Goal: Task Accomplishment & Management: Manage account settings

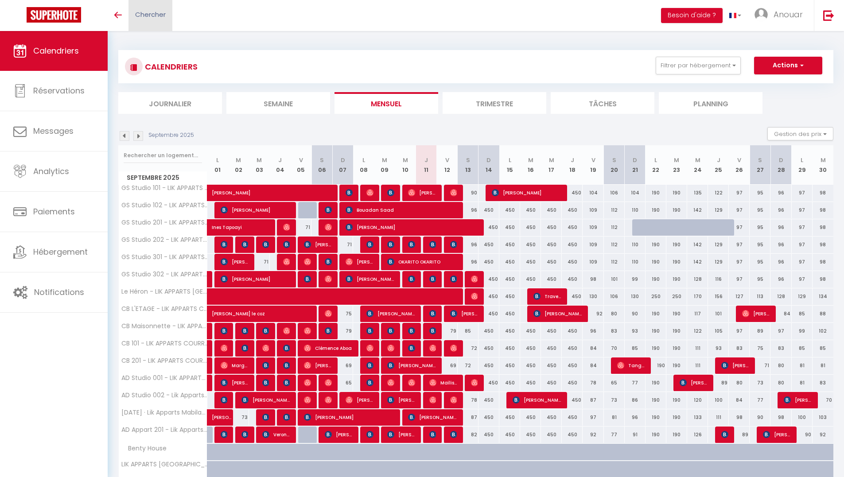
click at [149, 6] on link "Chercher" at bounding box center [150, 15] width 44 height 31
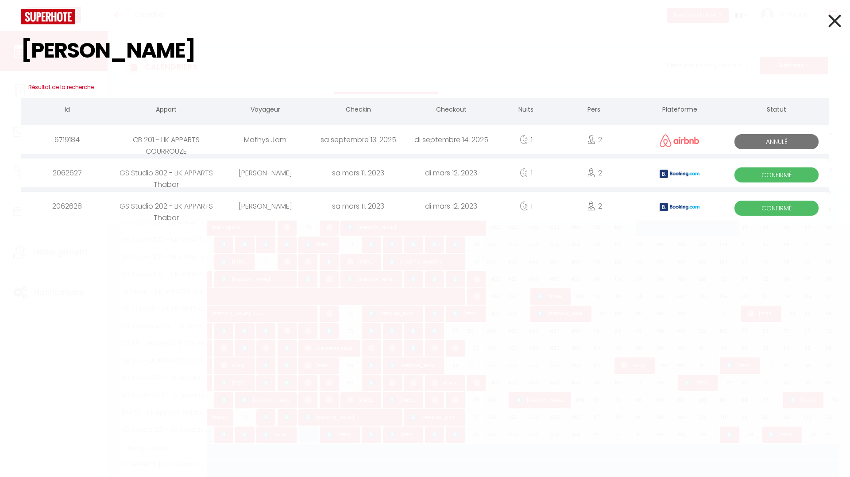
type input "[PERSON_NAME]"
click at [261, 137] on div "Mathys Jam" at bounding box center [265, 139] width 93 height 29
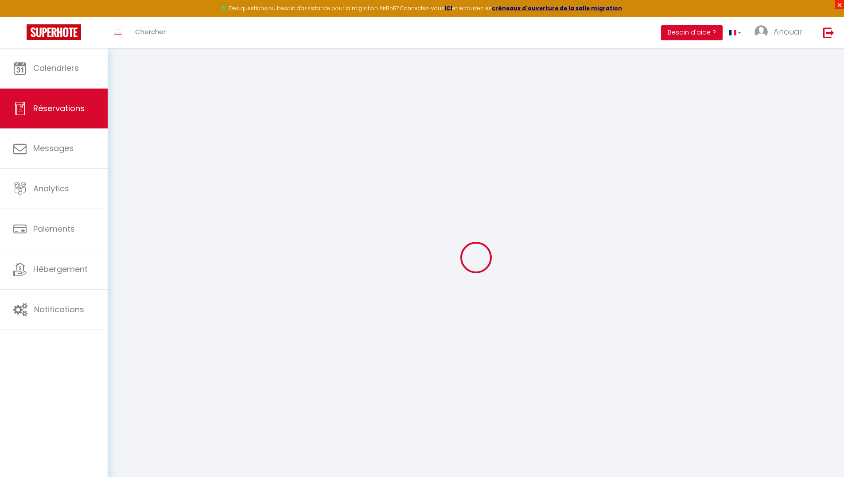
click at [835, 4] on span "×" at bounding box center [839, 4] width 9 height 9
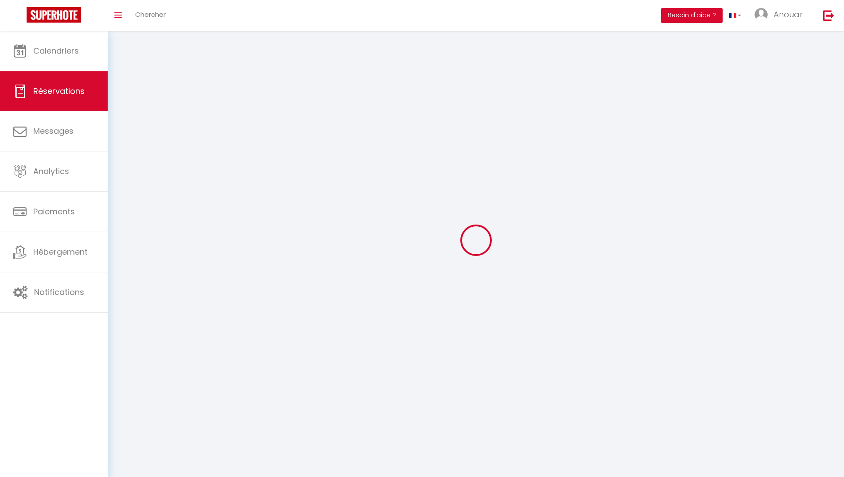
type input "[PERSON_NAME]"
type input "Jam"
type input "[EMAIL_ADDRESS][DOMAIN_NAME]"
type input "[PHONE_NUMBER]"
select select
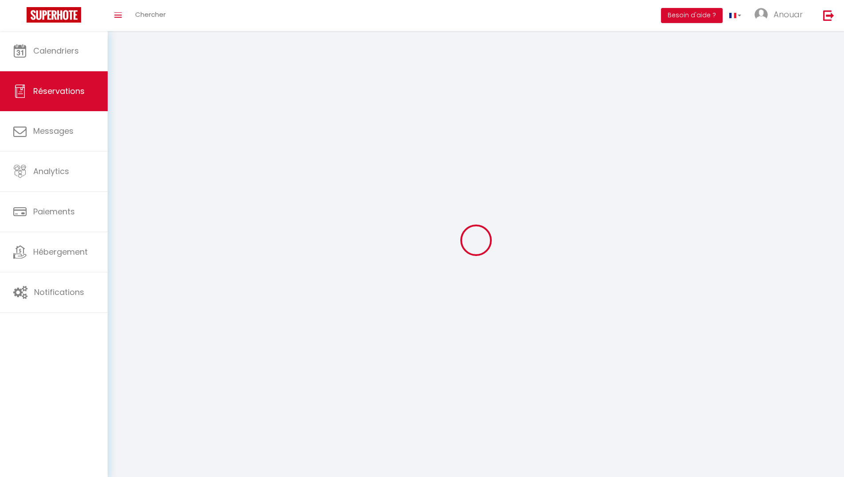
type input "10.8"
select select "5840"
select select "0"
select select
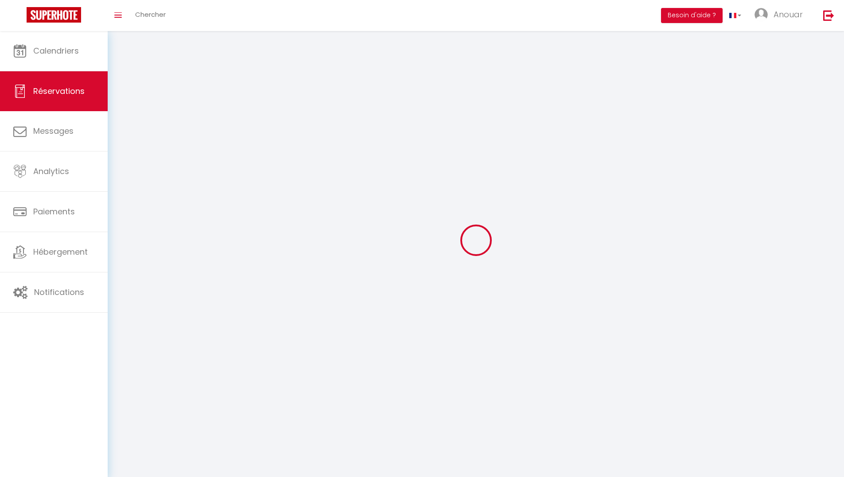
type input "2"
select select "10"
select select
type input "72"
checkbox input "false"
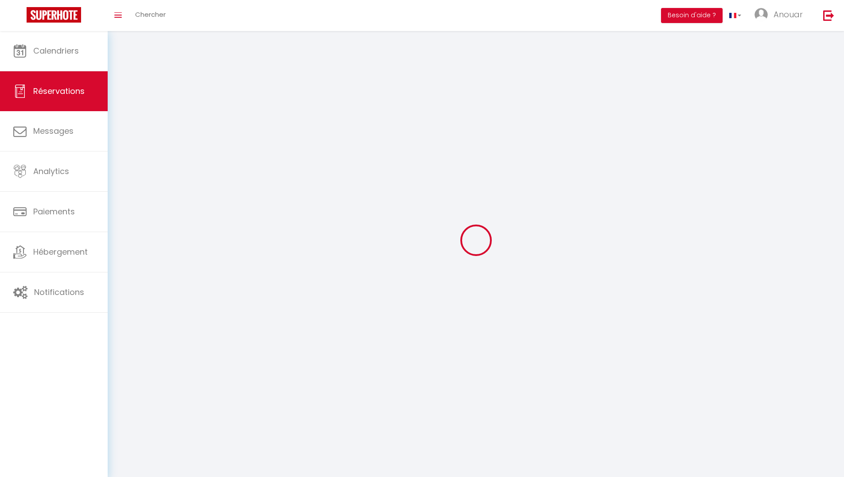
type input "75.17"
select select "1"
type input "0"
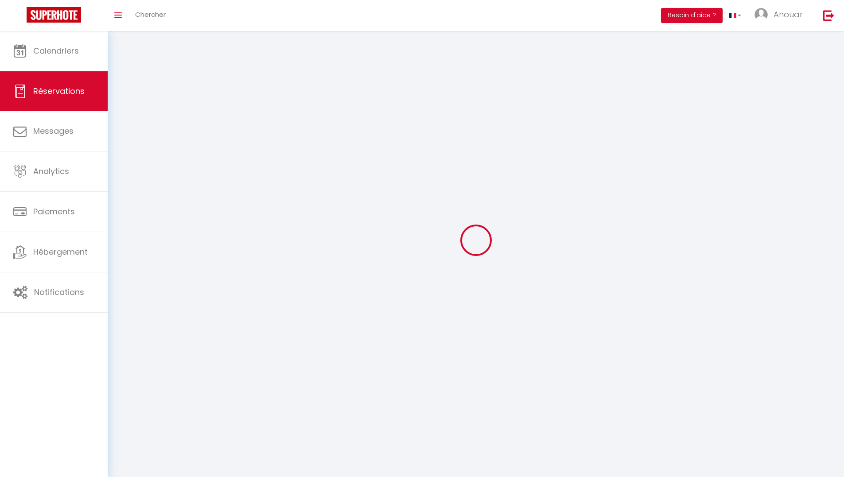
select select
select select "14"
checkbox input "false"
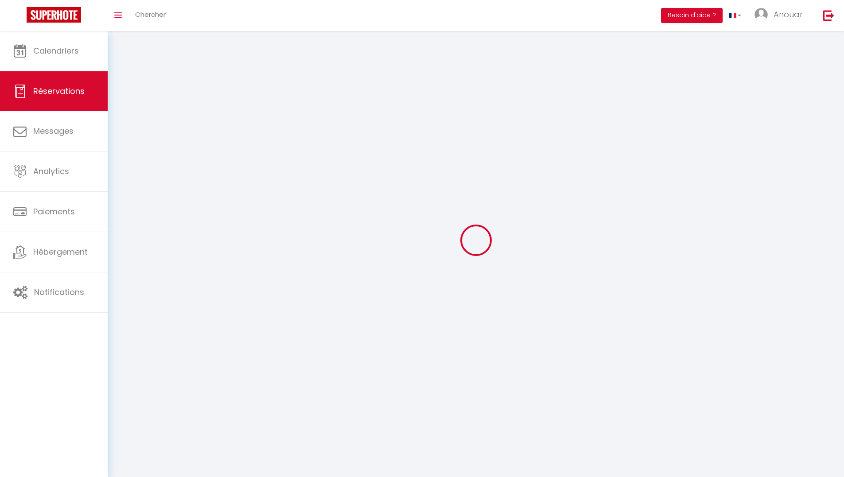
select select
checkbox input "false"
select select
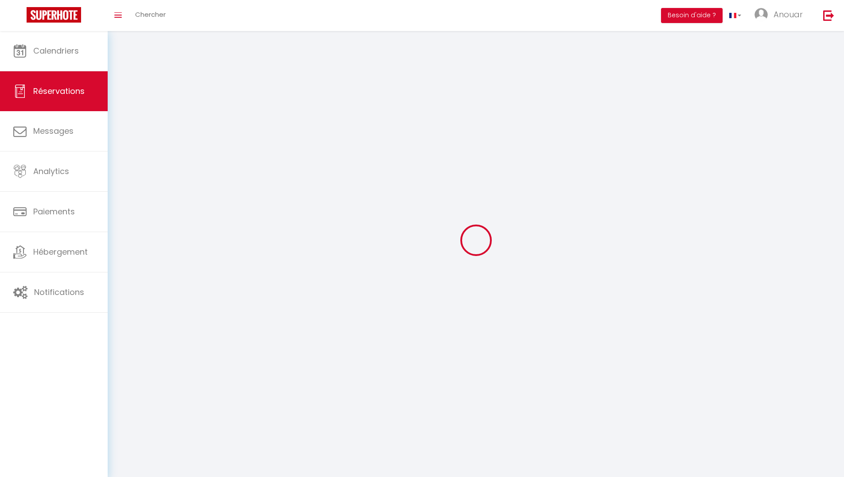
select select
checkbox input "false"
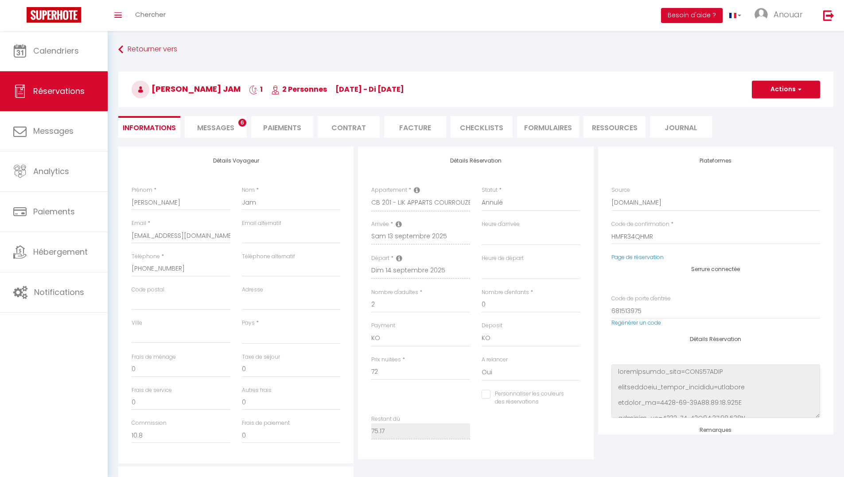
select select
type input "3.17"
select select
checkbox input "false"
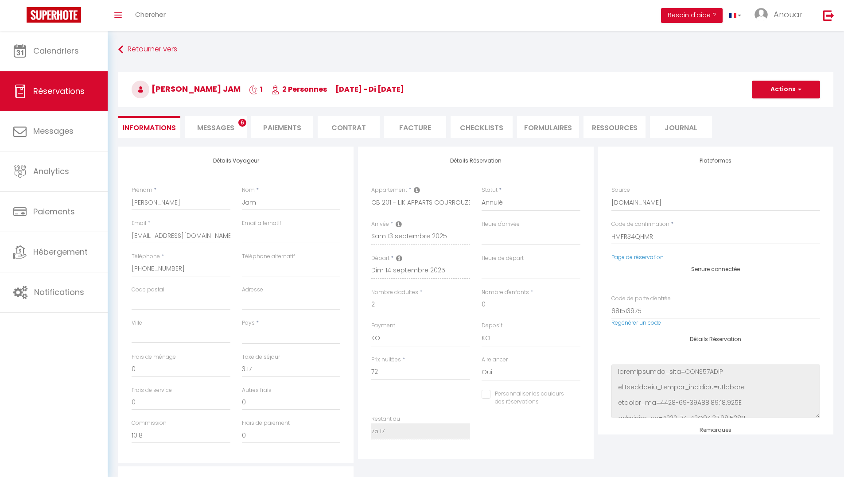
select select
checkbox input "false"
select select
click at [211, 128] on span "Messages" at bounding box center [215, 128] width 37 height 10
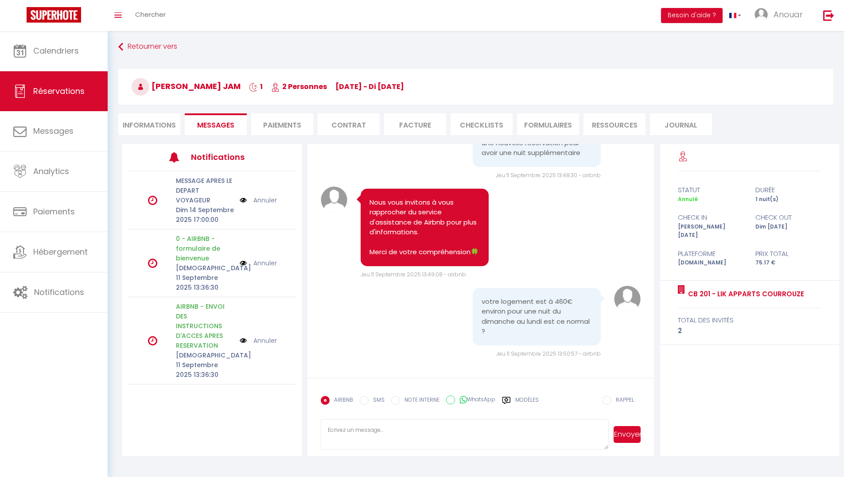
scroll to position [4, 0]
click at [155, 119] on li "Informations" at bounding box center [149, 123] width 62 height 22
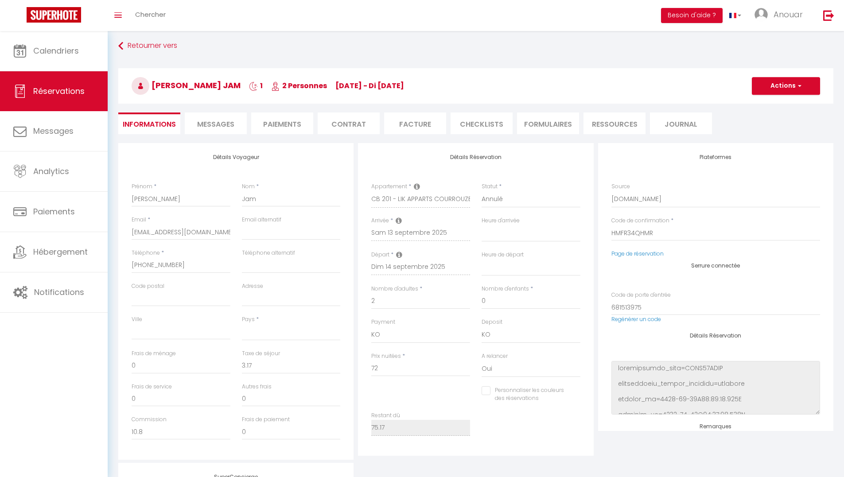
select select
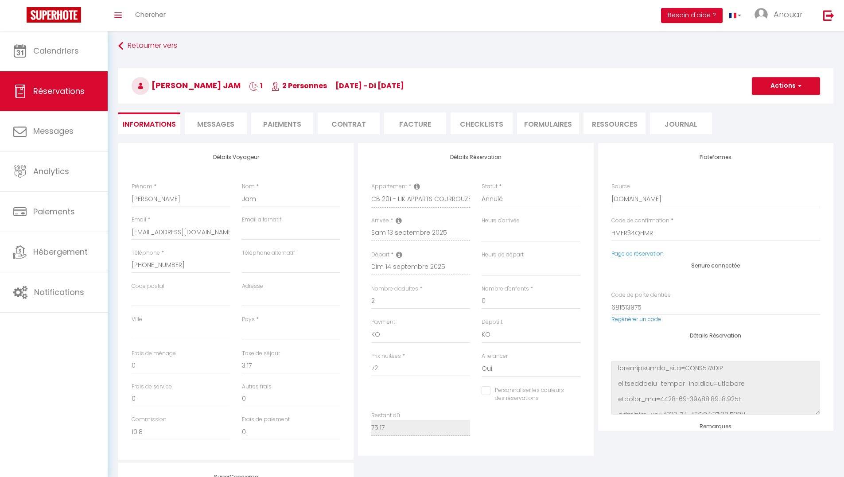
select select
checkbox input "false"
select select
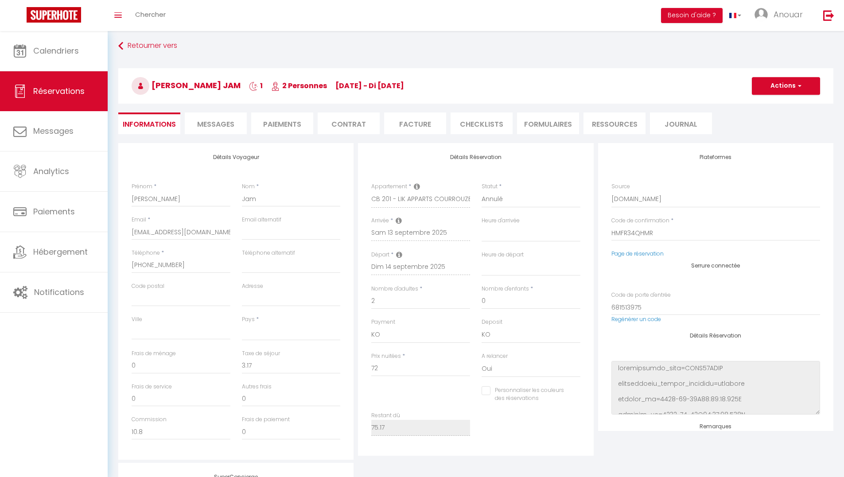
checkbox input "false"
select select
checkbox input "false"
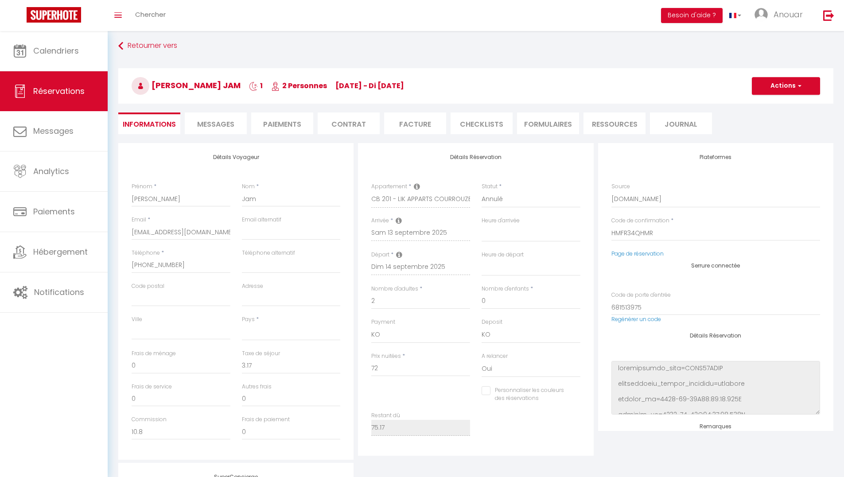
select select
checkbox input "false"
select select
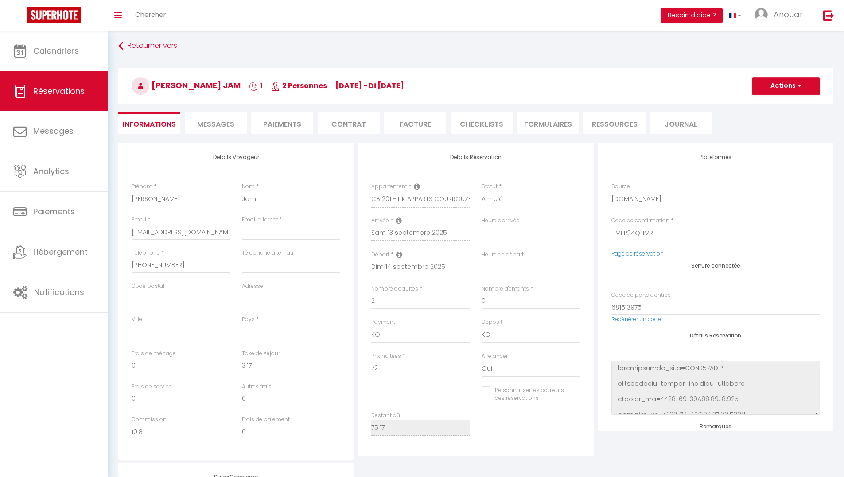
select select
checkbox input "false"
select select
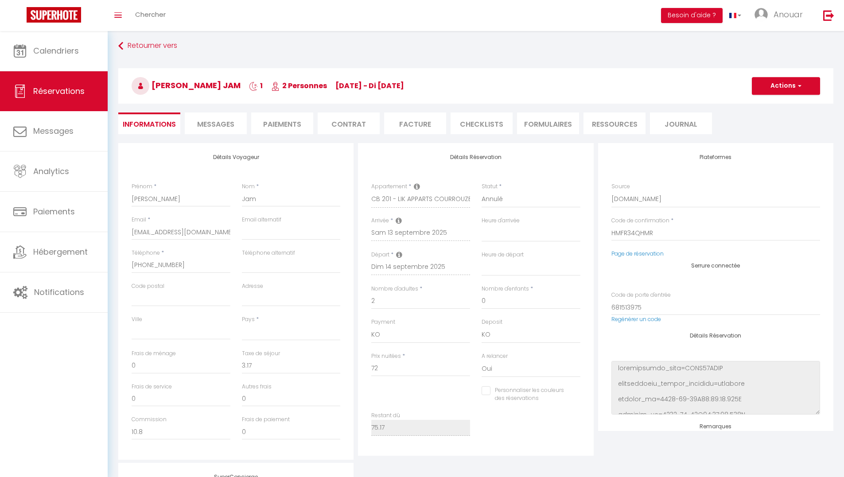
select select
checkbox input "false"
drag, startPoint x: 214, startPoint y: 127, endPoint x: 246, endPoint y: 152, distance: 40.0
click at [214, 127] on span "Messages" at bounding box center [215, 124] width 37 height 10
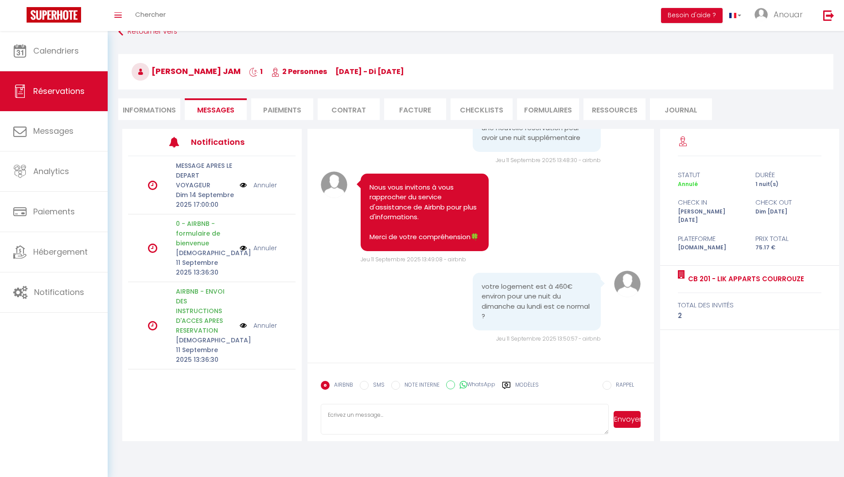
scroll to position [31, 0]
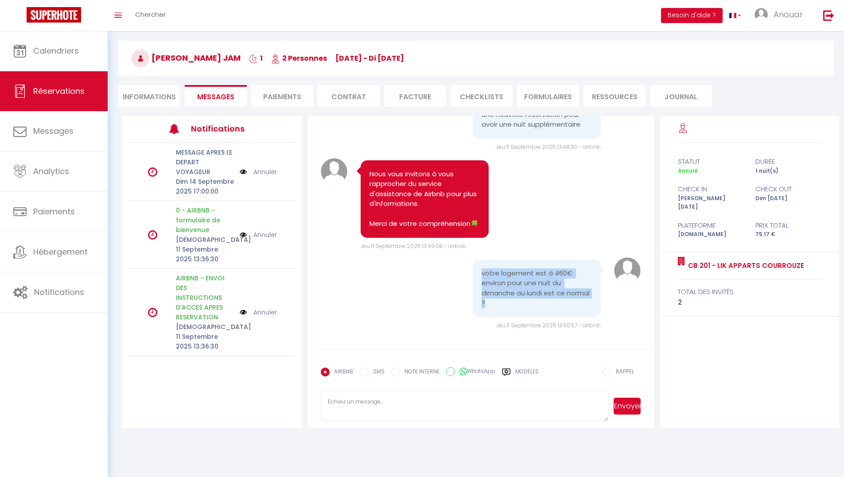
drag, startPoint x: 478, startPoint y: 271, endPoint x: 559, endPoint y: 306, distance: 88.1
click at [559, 306] on pre "votre logement est à 460€ environ pour une nuit du dimanche au lundi est ce nor…" at bounding box center [536, 288] width 110 height 40
copy pre "votre logement est à 460€ environ pour une nuit du dimanche au lundi est ce nor…"
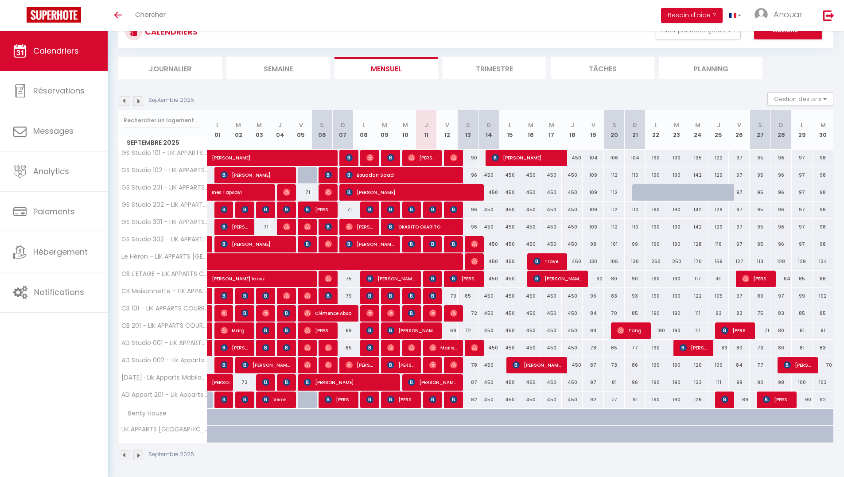
scroll to position [38, 0]
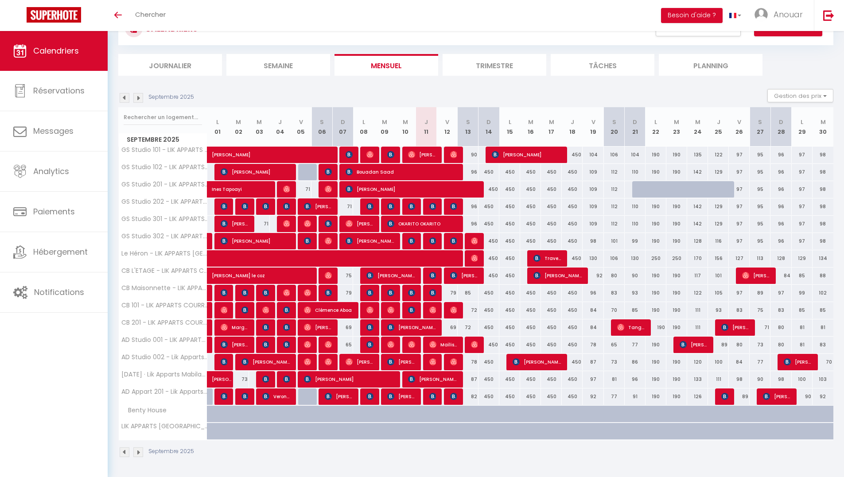
click at [488, 176] on div "450" at bounding box center [488, 172] width 21 height 16
type input "450"
type input "Dim 14 Septembre 2025"
type input "Lun 15 Septembre 2025"
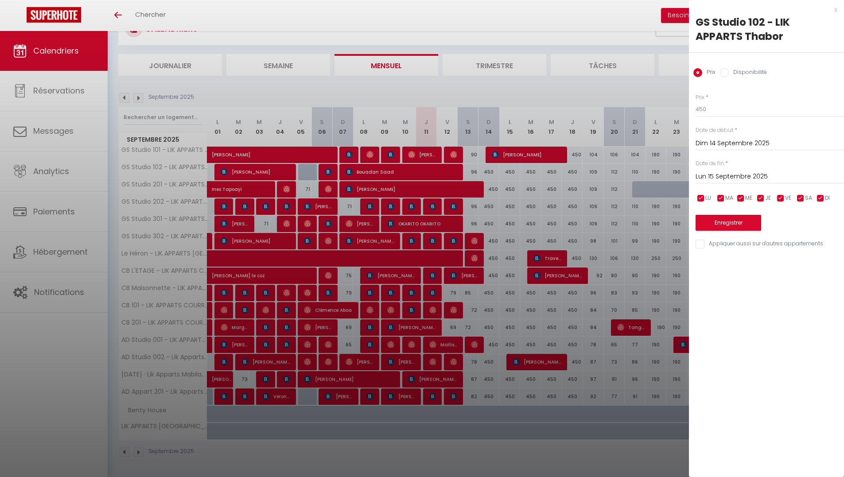
click at [562, 92] on div at bounding box center [422, 238] width 844 height 477
